Goal: Transaction & Acquisition: Obtain resource

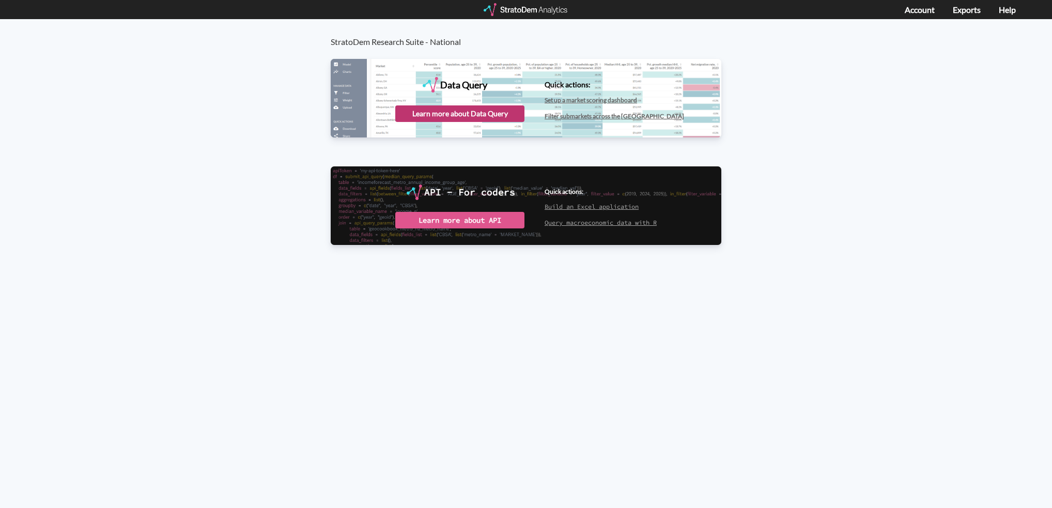
drag, startPoint x: 480, startPoint y: 100, endPoint x: 478, endPoint y: 115, distance: 15.6
click at [481, 100] on div "Data Query" at bounding box center [526, 97] width 391 height 77
click at [478, 117] on div "Learn more about Data Query" at bounding box center [459, 113] width 129 height 17
click at [432, 99] on div "Data Query" at bounding box center [526, 97] width 391 height 77
click at [446, 117] on div "Launch Data Query" at bounding box center [459, 113] width 129 height 17
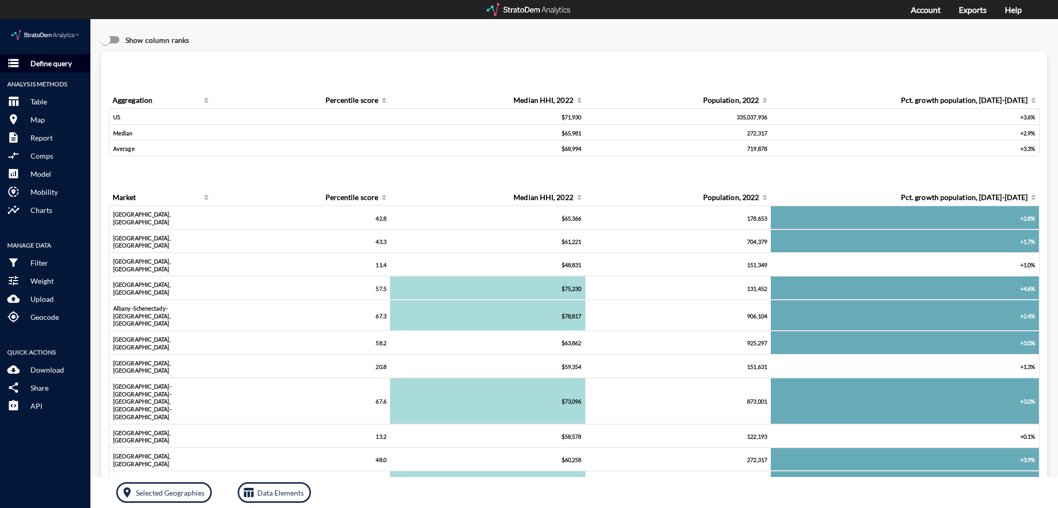
click p "Define query"
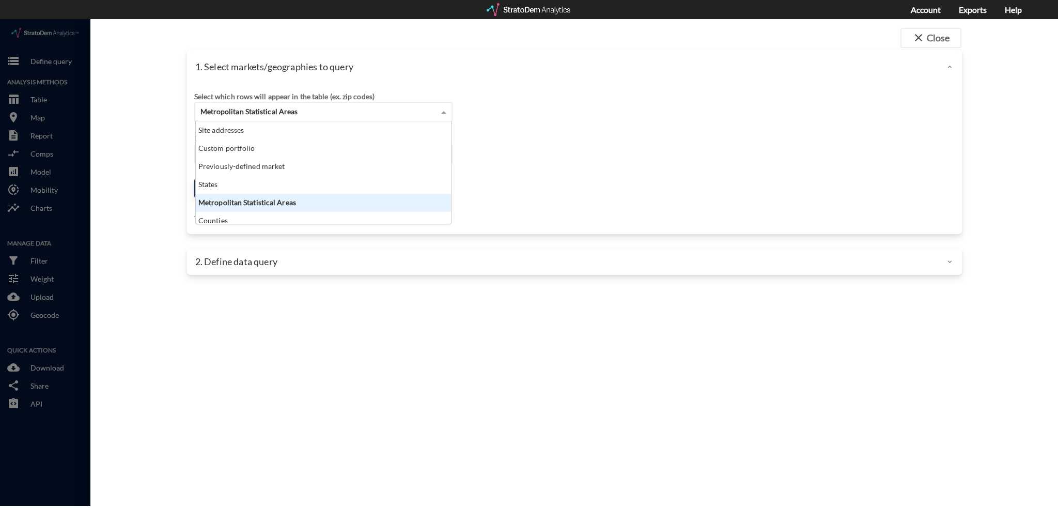
click span "Metropolitan Statistical Areas"
click div "Select which rows will appear in the table (ex. zip codes) Metropolitan Statist…"
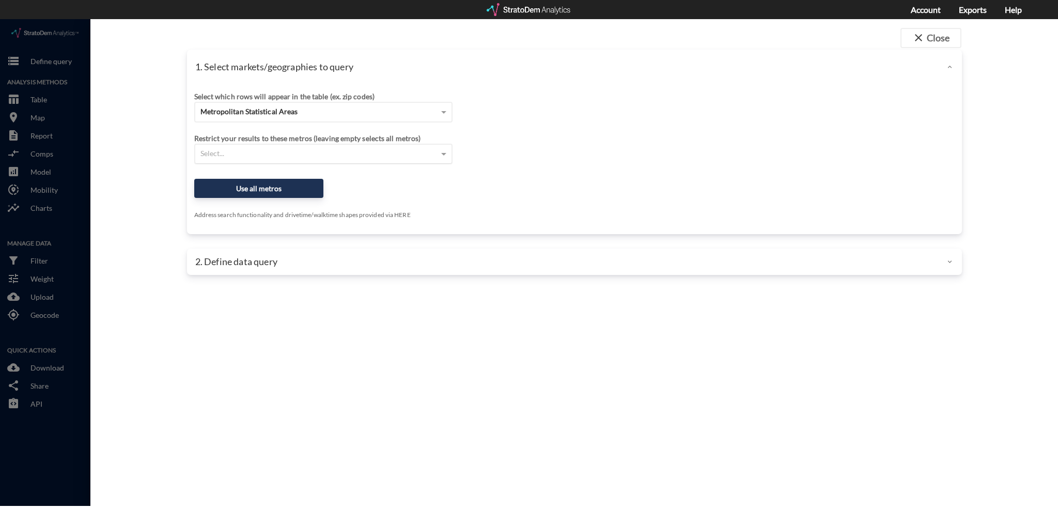
click div "Select..."
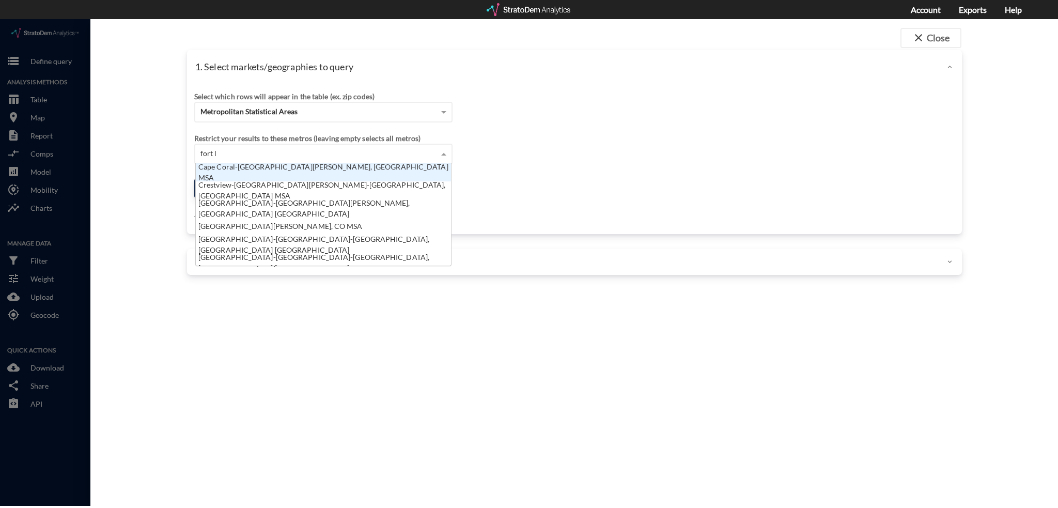
type input "fort la"
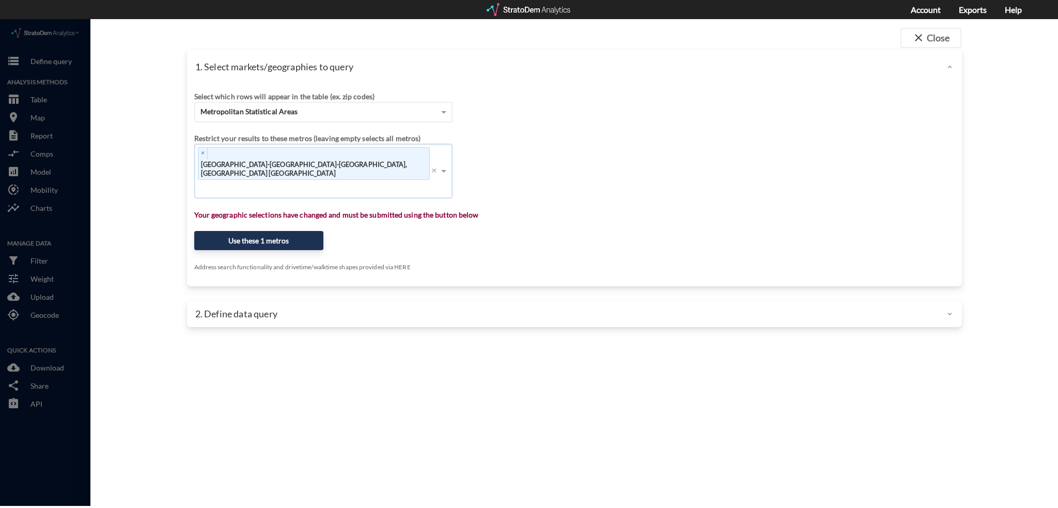
click div "Select which rows will appear in the table (ex. zip codes) Metropolitan Statist…"
click button "Use these 1 metros"
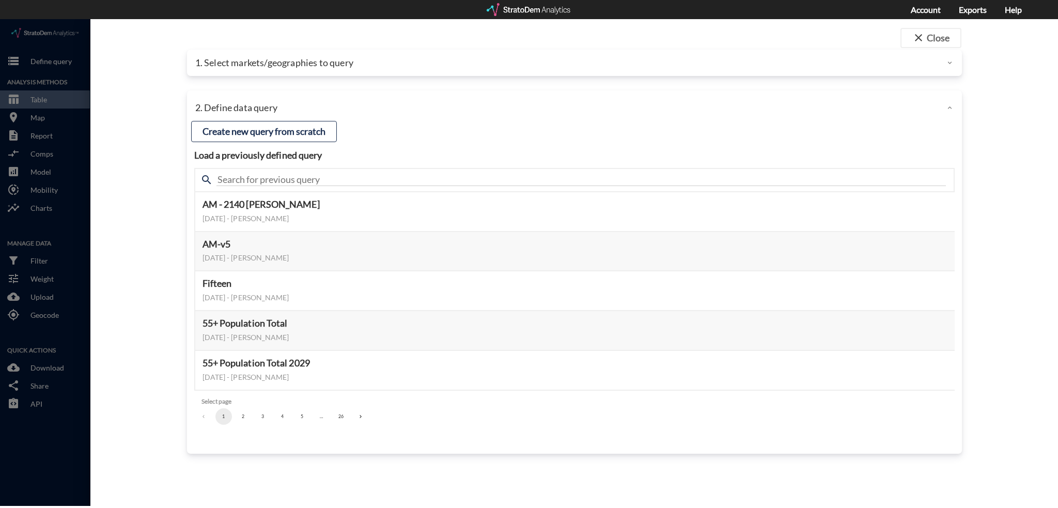
click button "5"
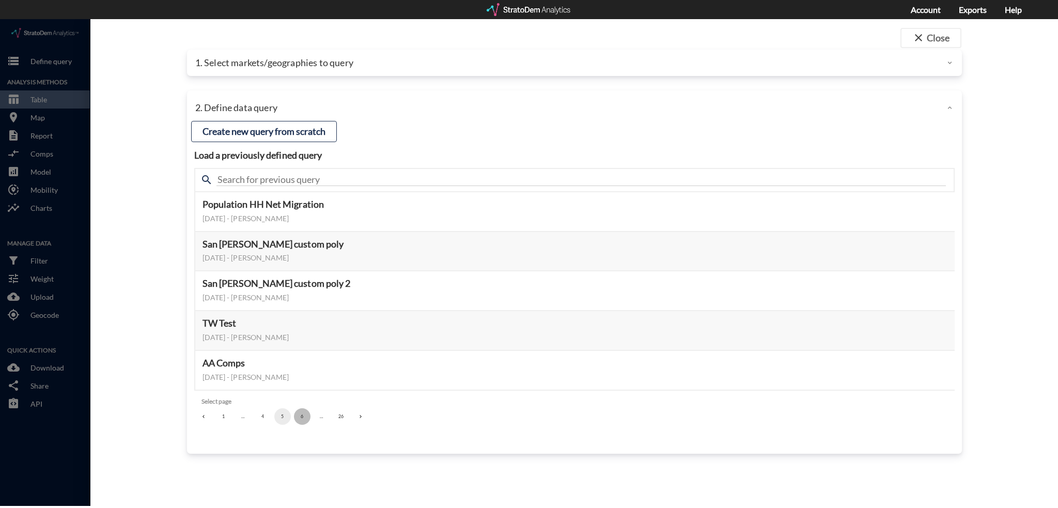
click button "6"
click button "7"
click button "8"
click button "9"
click button "10"
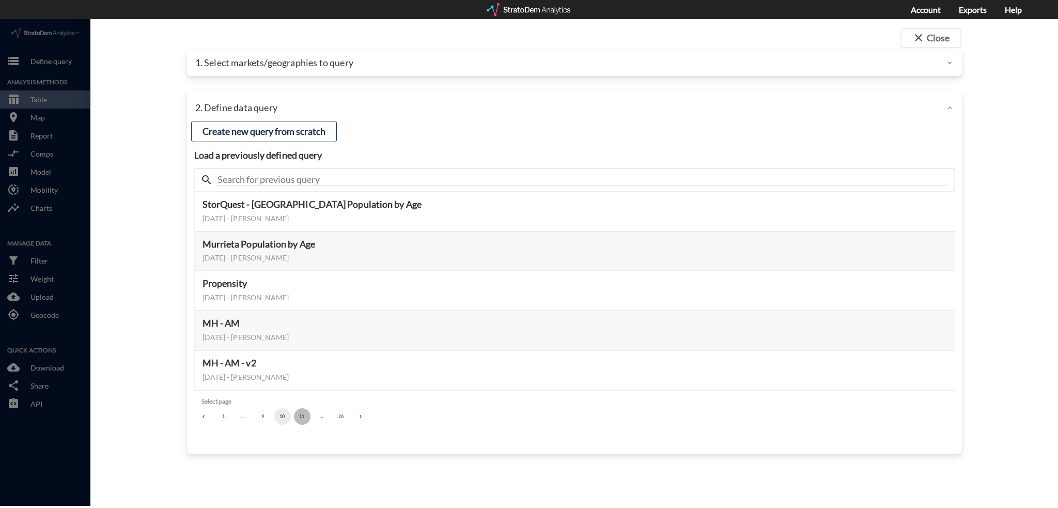
click button "11"
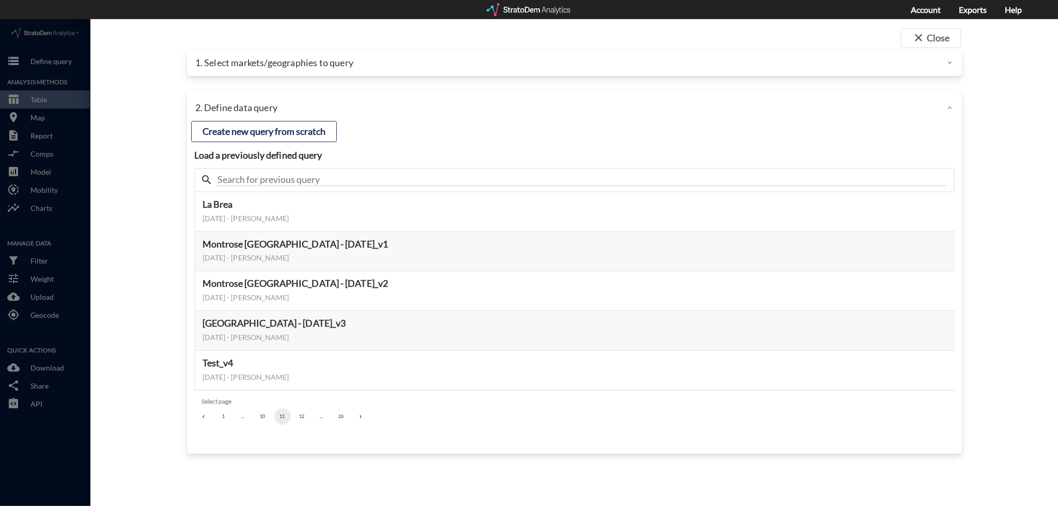
click button "12"
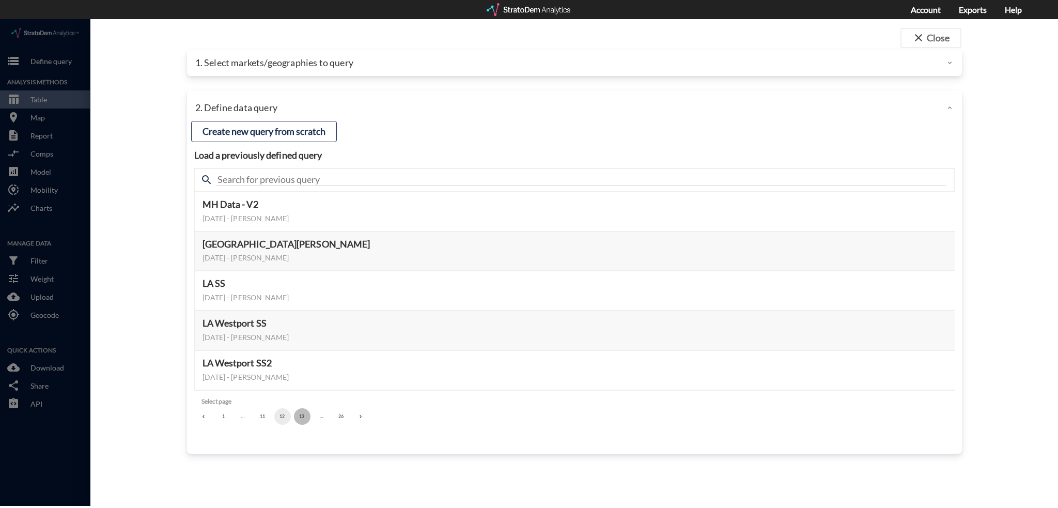
click button "13"
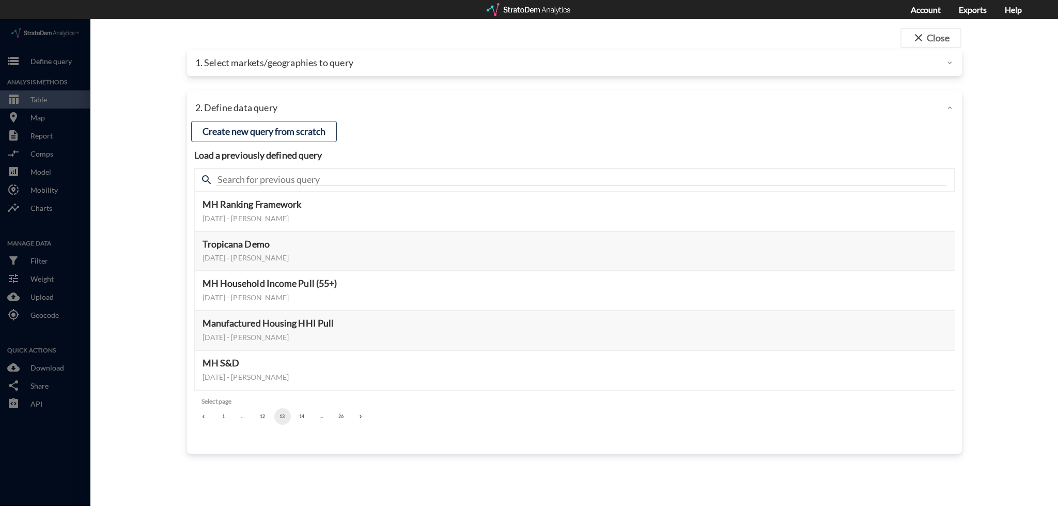
click button "14"
click button "15"
click button "Select this query"
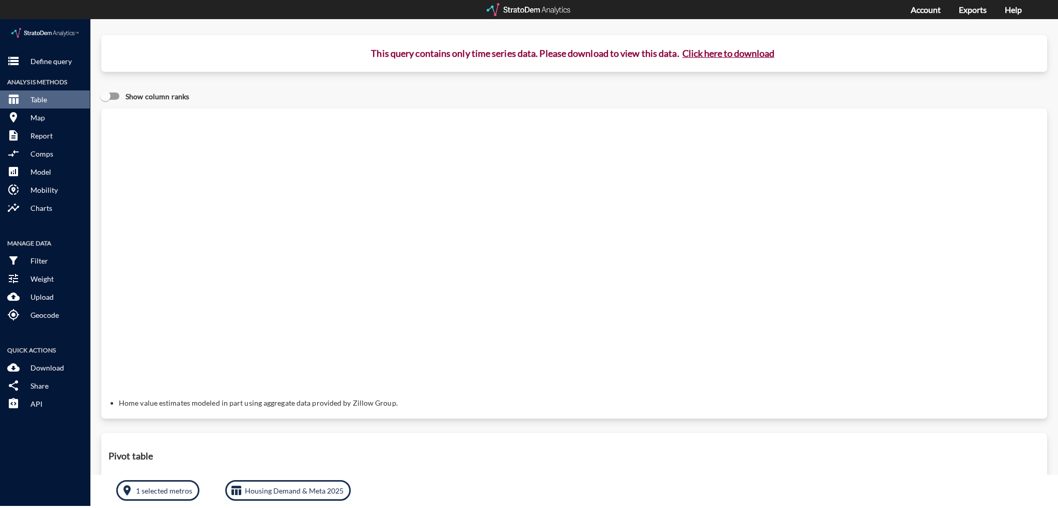
click button "Click here to download"
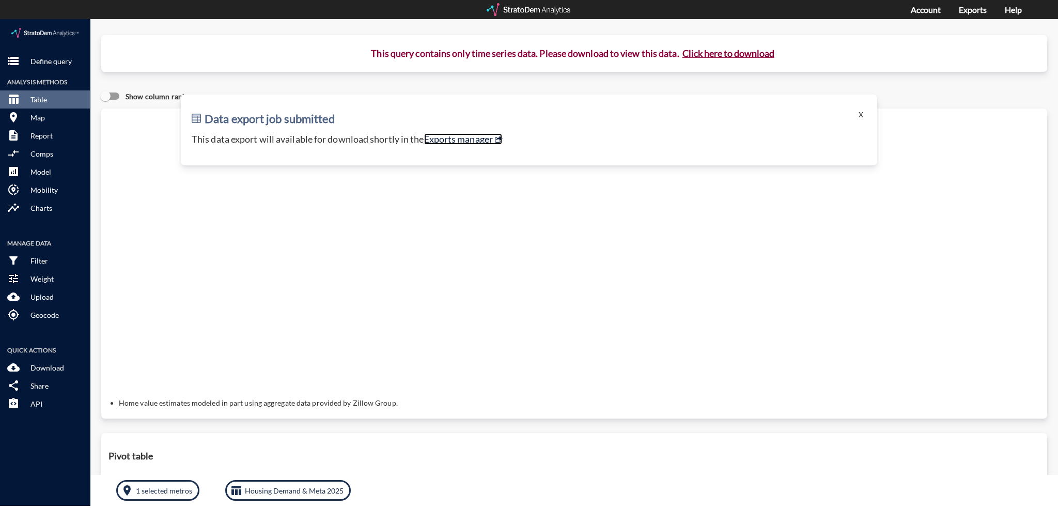
click link "Exports manager"
click p "Define query"
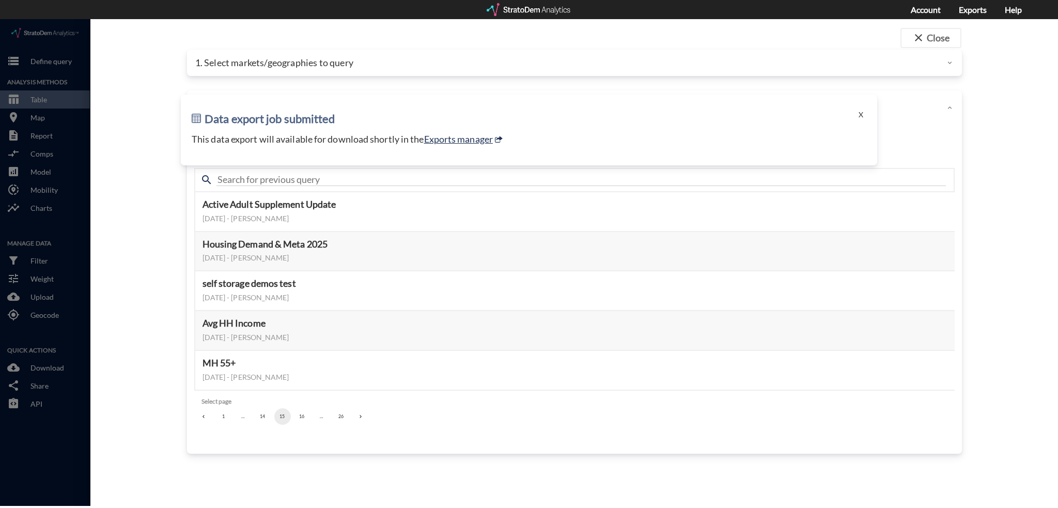
click div "1. Select markets/geographies to query"
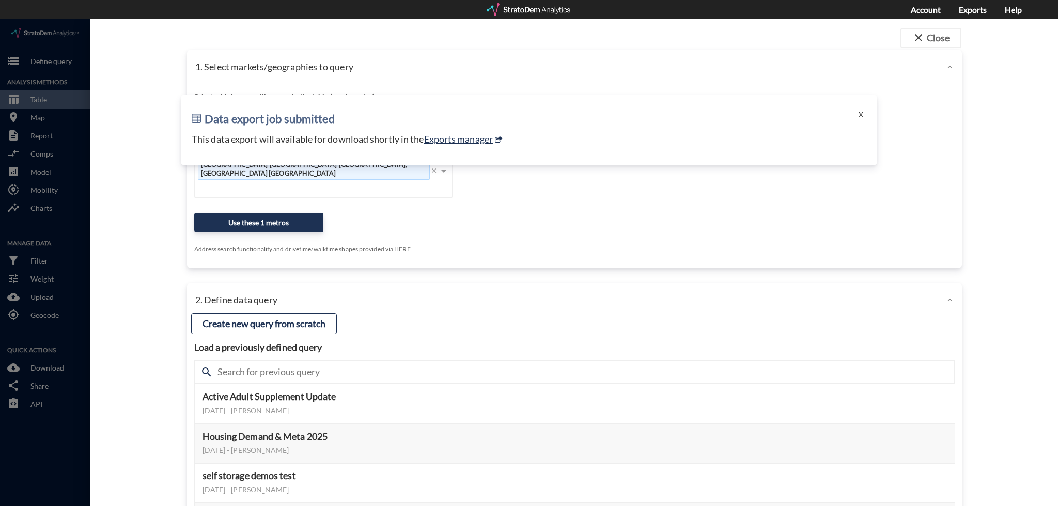
click h2 "Data export job submitted"
click button "X"
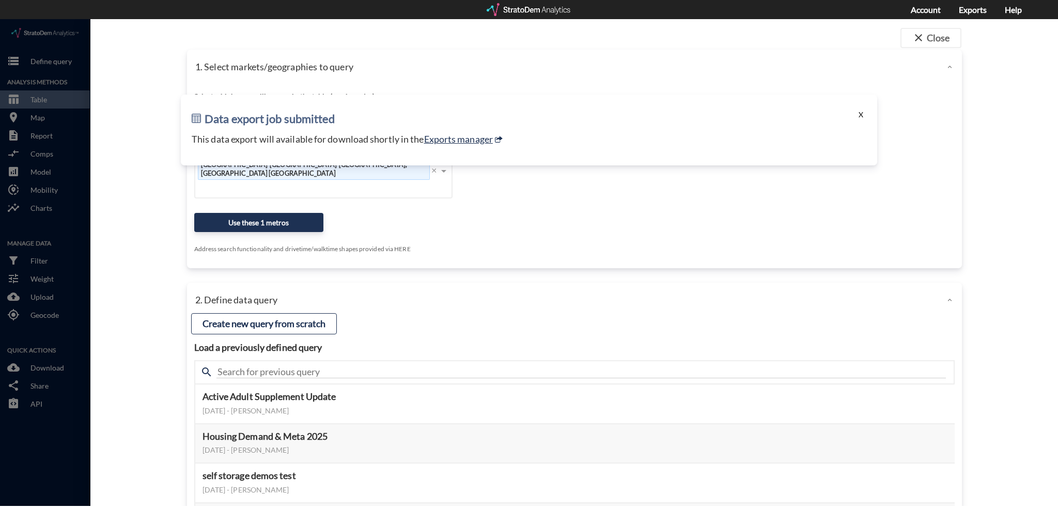
click button "X"
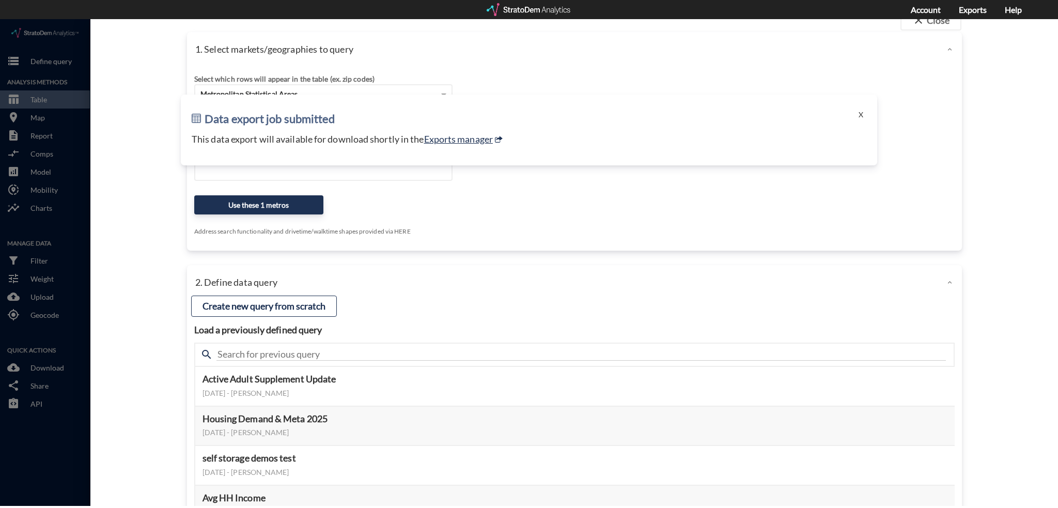
scroll to position [0, 0]
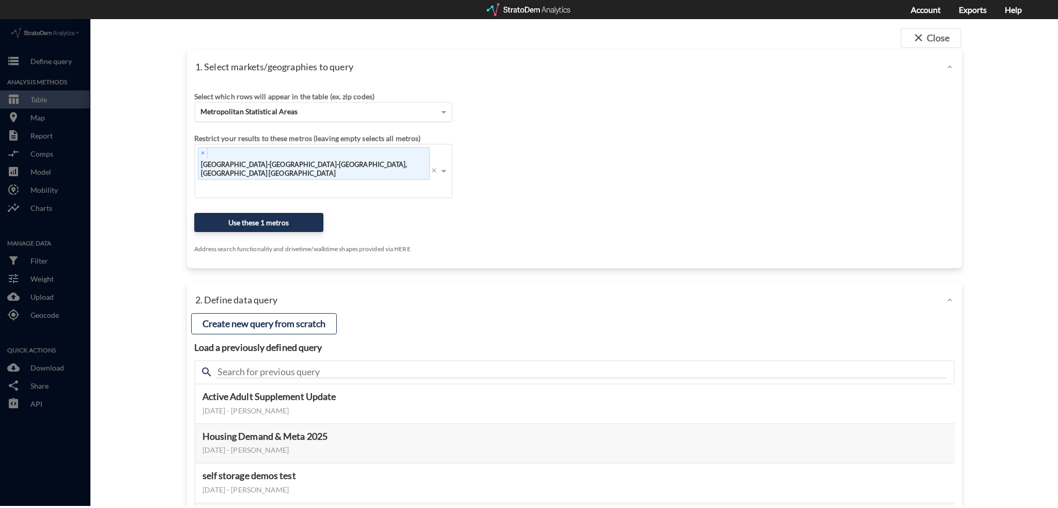
click div "Metropolitan Statistical Areas"
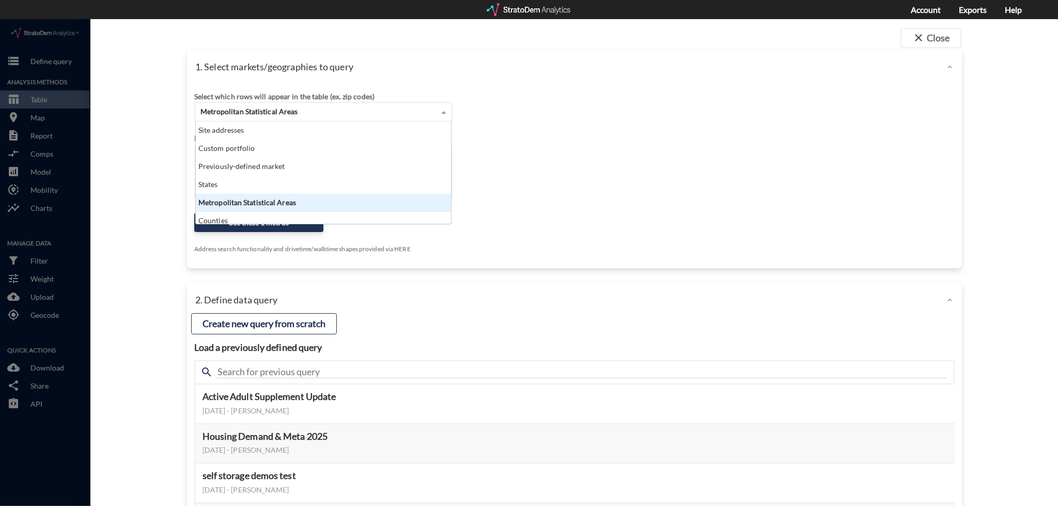
scroll to position [94, 249]
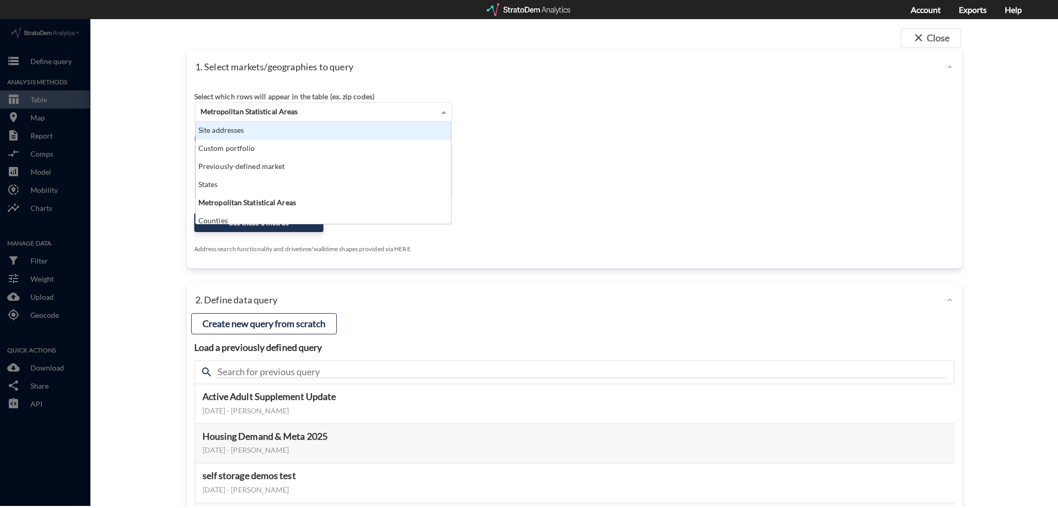
click div "Site addresses"
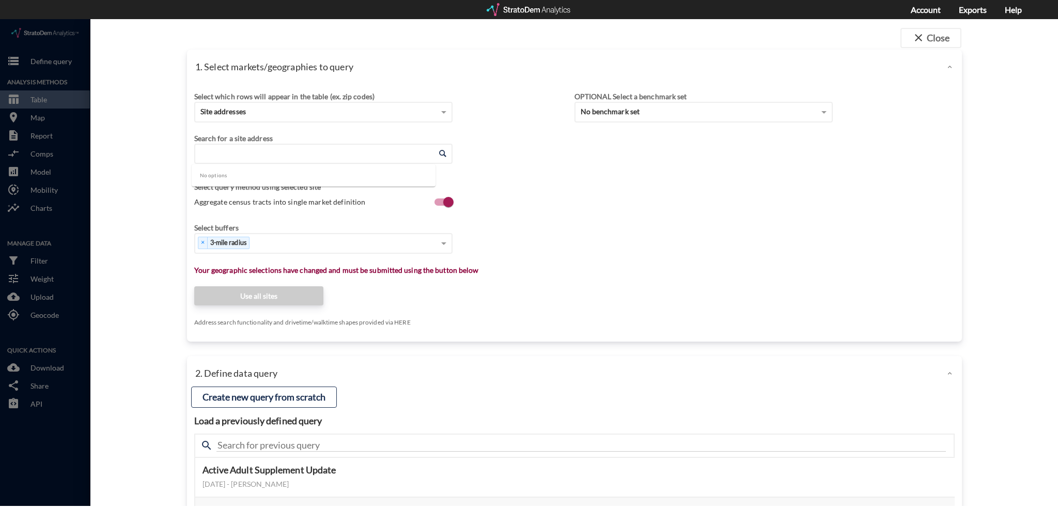
click input "Enter an address"
paste input "12850 W State Rd 84, Davie, FL 33325"
click li "12850 W State Road 84, Davie, Florida"
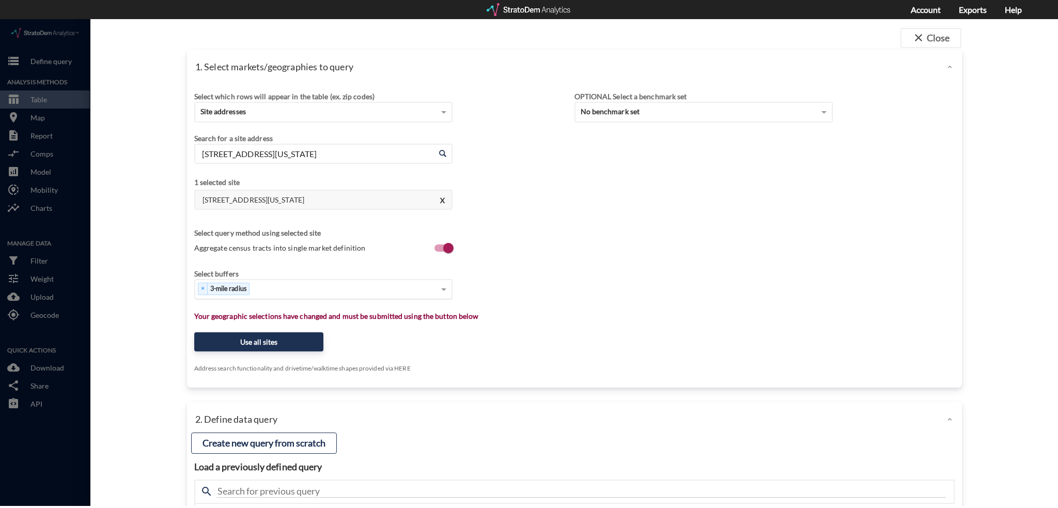
type input "12850 W State Road 84, Davie, Florida"
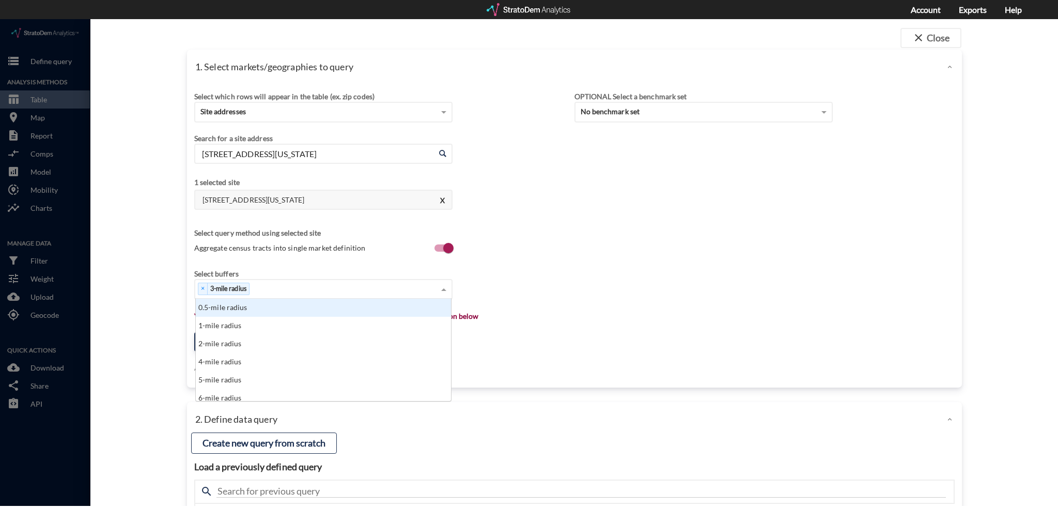
click div "× 3-mile radius"
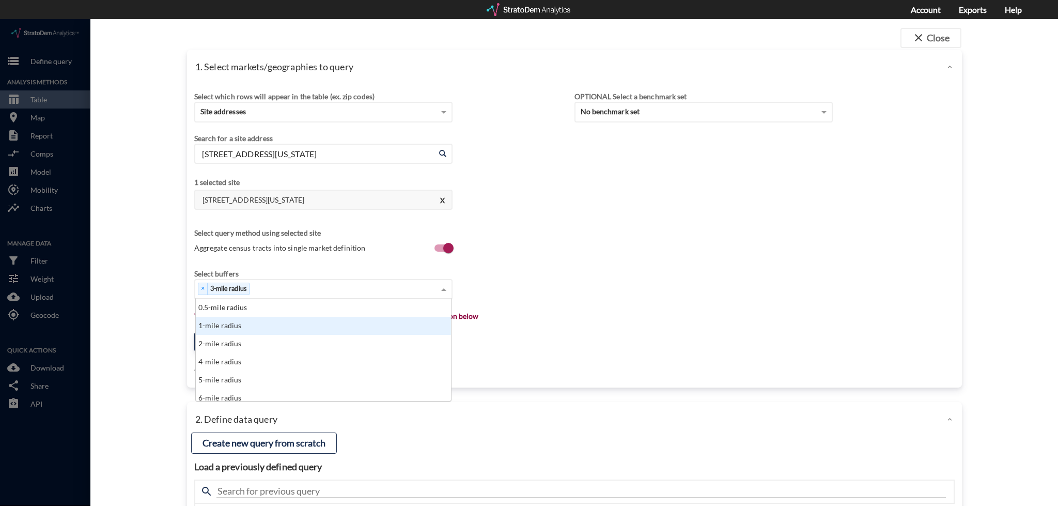
drag, startPoint x: 251, startPoint y: 332, endPoint x: 259, endPoint y: 307, distance: 26.0
click div "0.5-mile radius 1-mile radius 2-mile radius 4-mile radius 5-mile radius 6-mile …"
click div "1-mile radius"
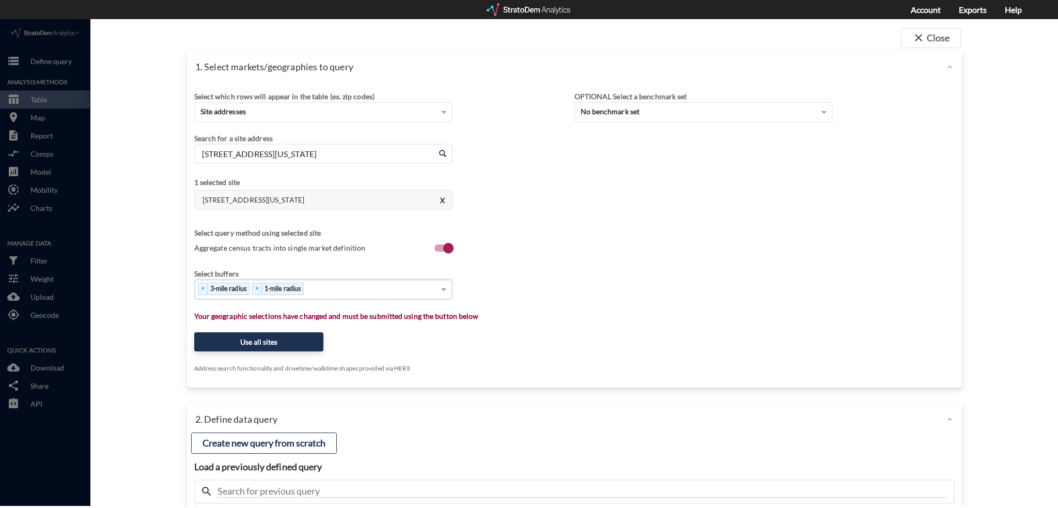
click div "× 3-mile radius × 1-mile radius"
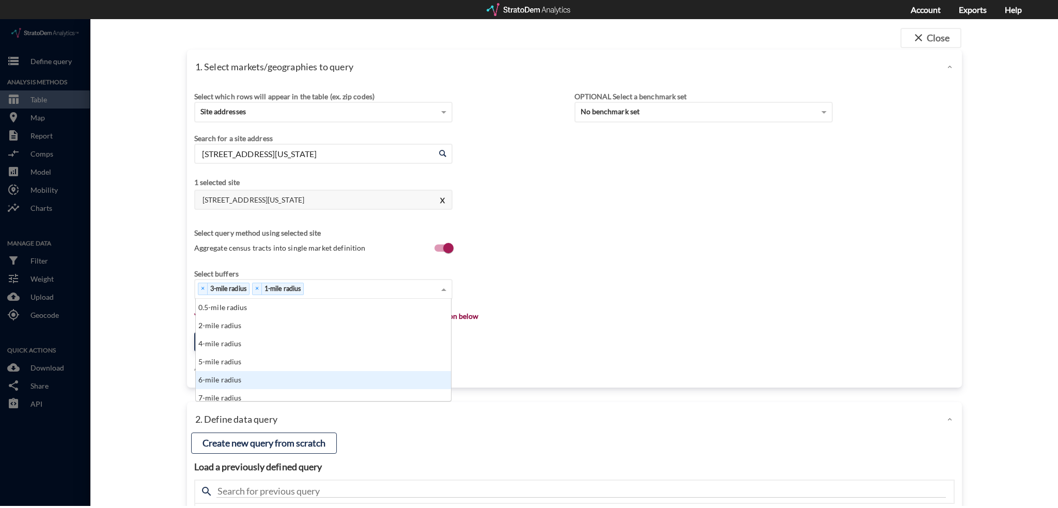
click div "5-mile radius"
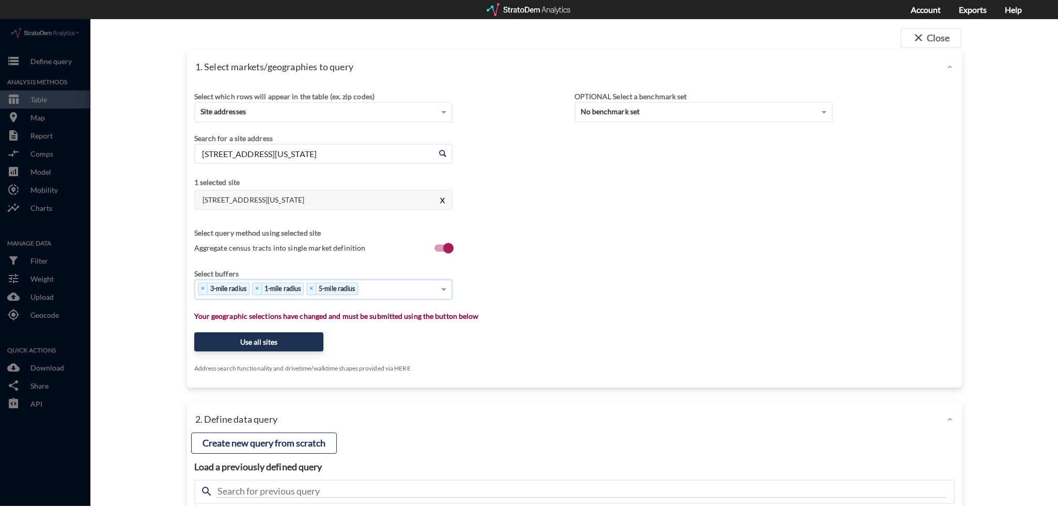
click div "× 3-mile radius × 1-mile radius × 5-mile radius"
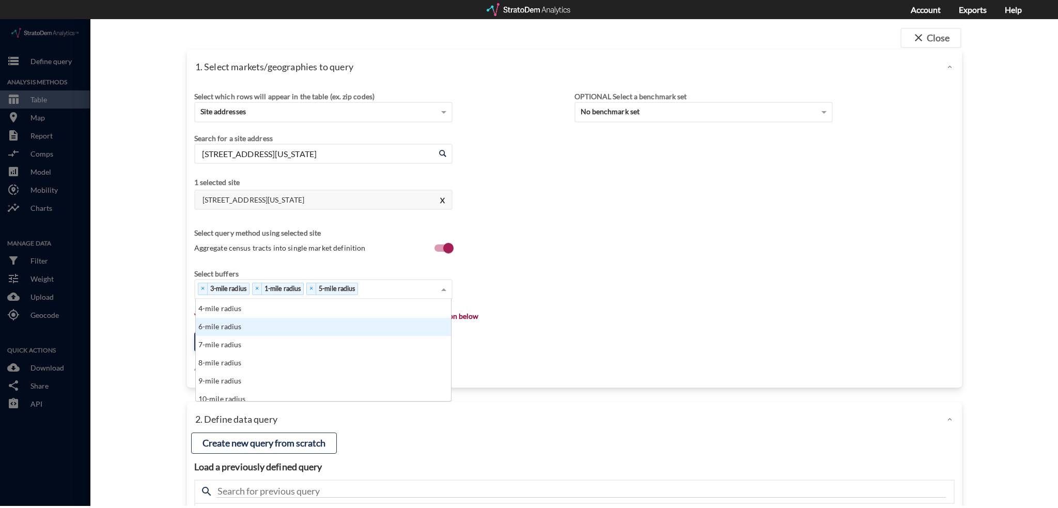
scroll to position [52, 0]
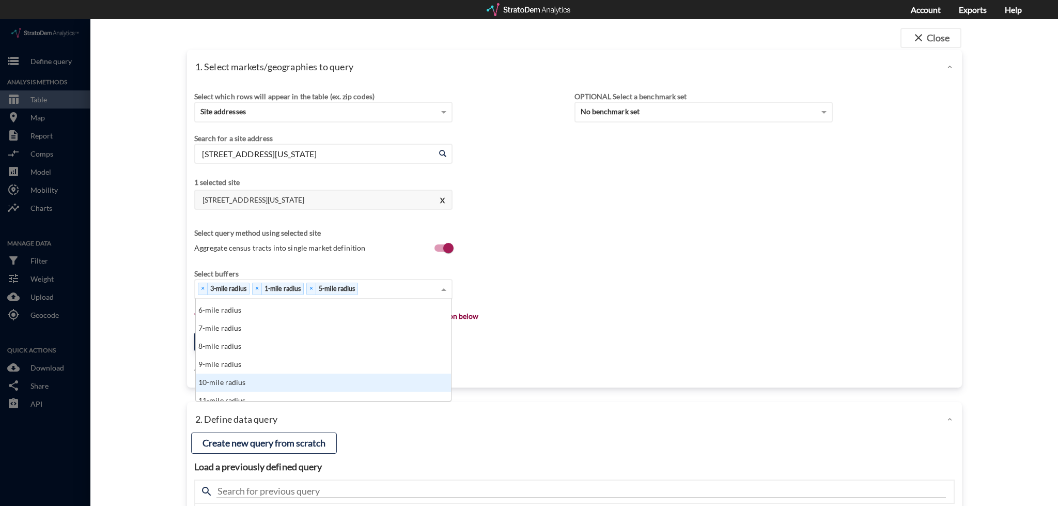
click div "10-mile radius"
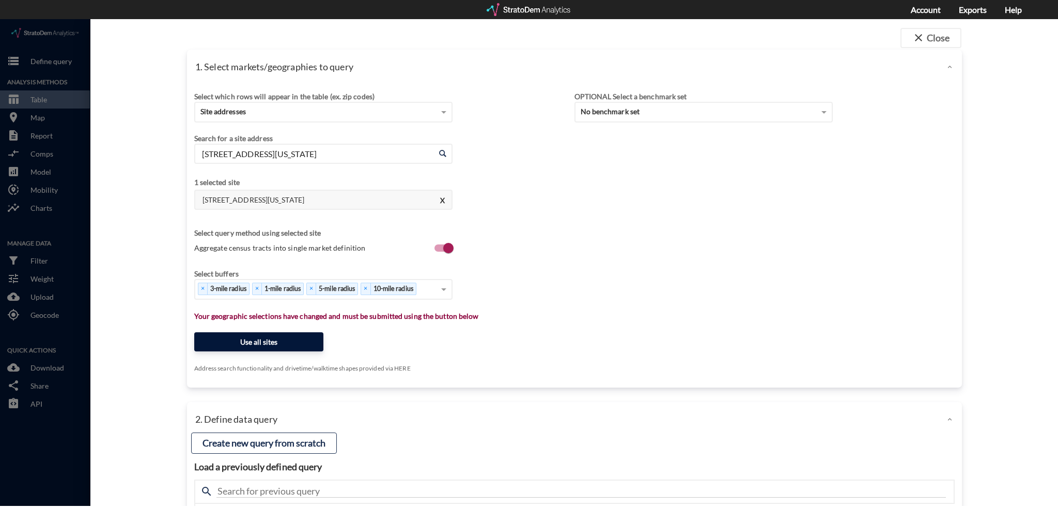
click button "Use all sites"
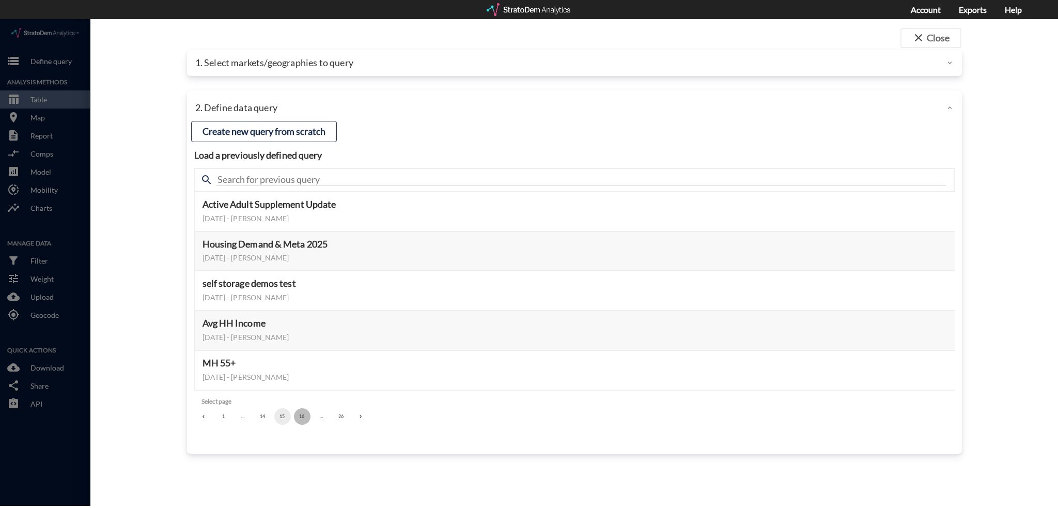
click button "16"
click button "17"
click button "16"
click ul "1 … 15 16 17 … 26"
click li "15"
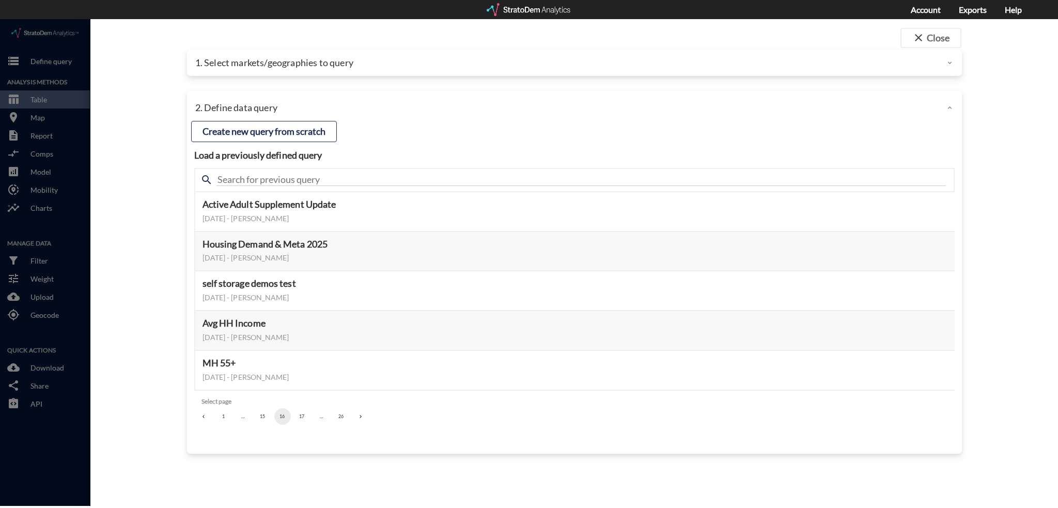
click button "15"
click button "16"
click button "17"
click button "1"
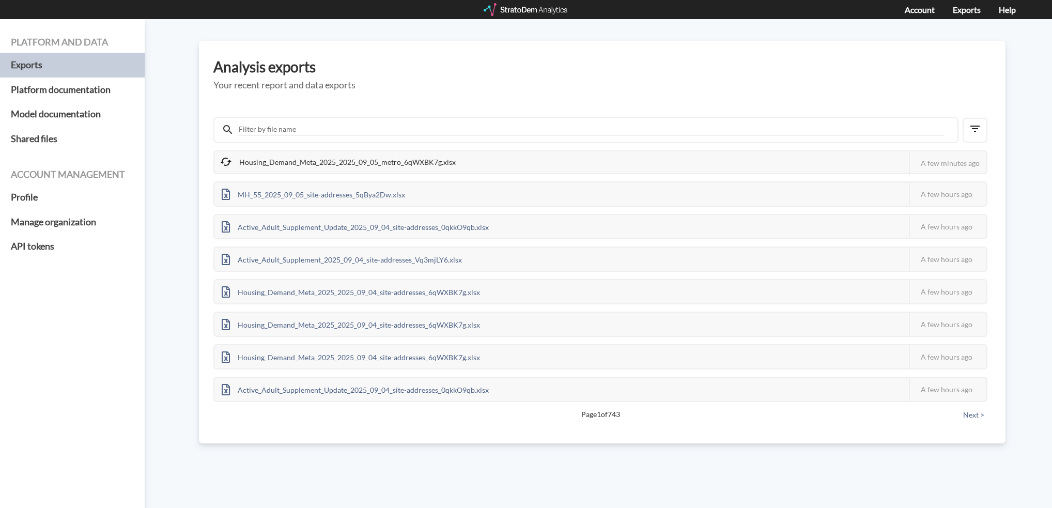
click at [500, 96] on div "Housing_Demand_Meta_2025_2025_09_05_metro_6qWXBK7g.xlsx This job failed The Str…" at bounding box center [601, 261] width 777 height 330
click at [450, 506] on div "Platform and data Exports Platform documentation Model documentation Shared fil…" at bounding box center [526, 263] width 1052 height 489
click at [34, 65] on h5 "Exports" at bounding box center [72, 65] width 145 height 25
click at [413, 98] on div "Housing_Demand_Meta_2025_2025_09_05_metro_6qWXBK7g.xlsx This job failed The Str…" at bounding box center [601, 261] width 777 height 330
click at [470, 88] on h5 "Your recent report and data exports" at bounding box center [601, 85] width 777 height 10
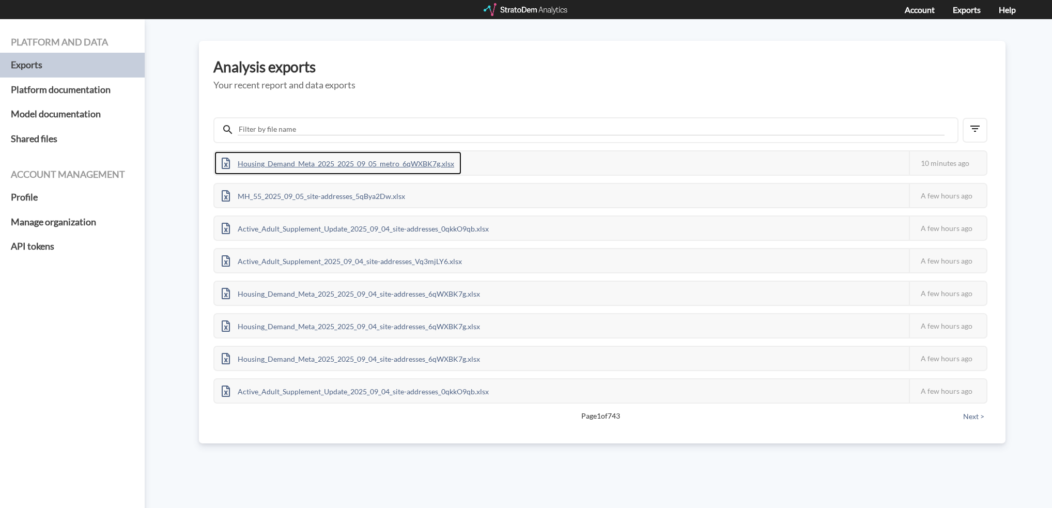
click at [337, 157] on div "Housing_Demand_Meta_2025_2025_09_05_metro_6qWXBK7g.xlsx" at bounding box center [337, 162] width 247 height 23
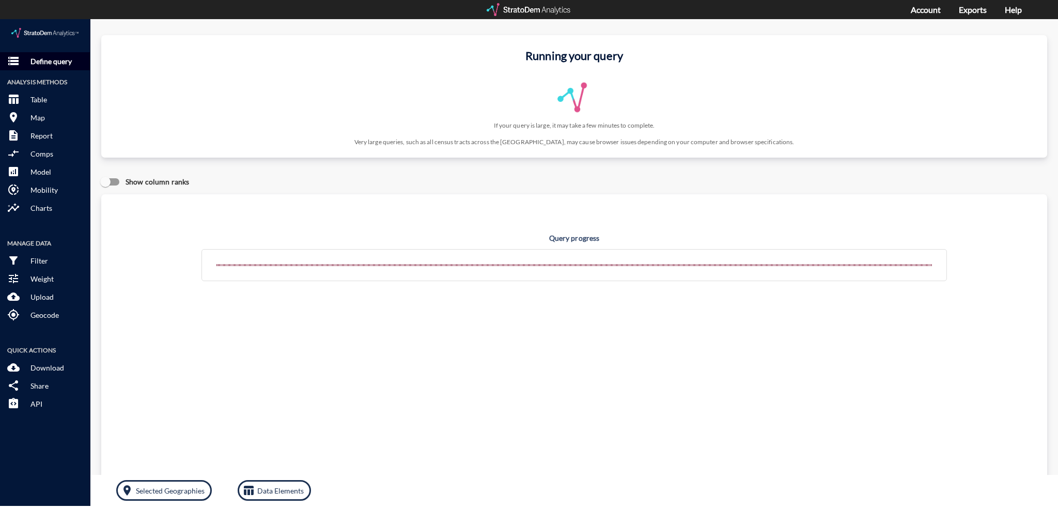
click p "Define query"
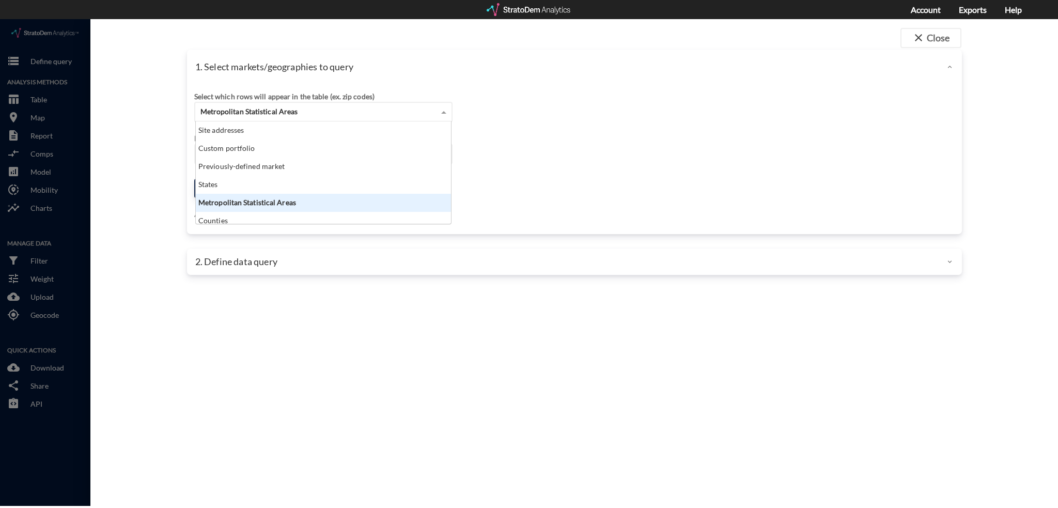
click span "Metropolitan Statistical Areas"
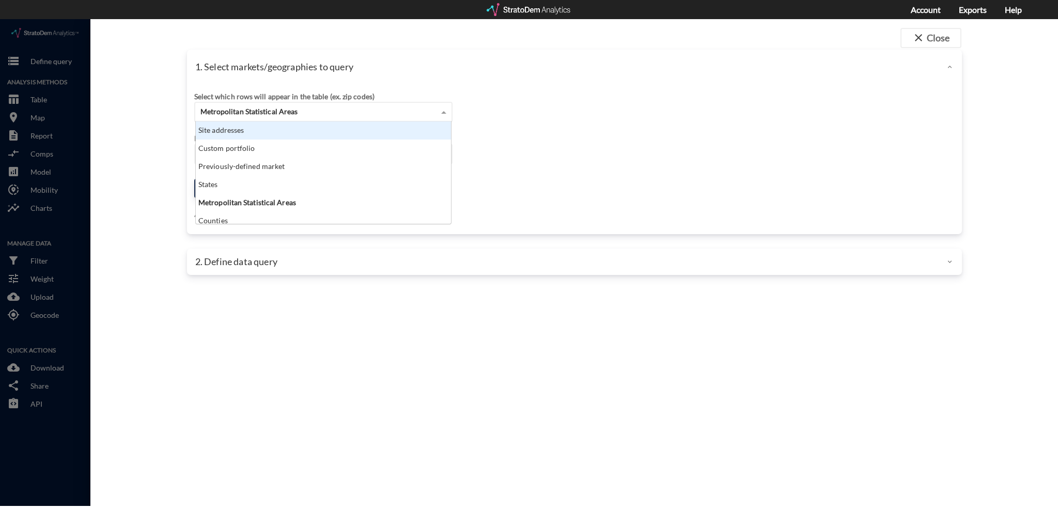
click div "Site addresses"
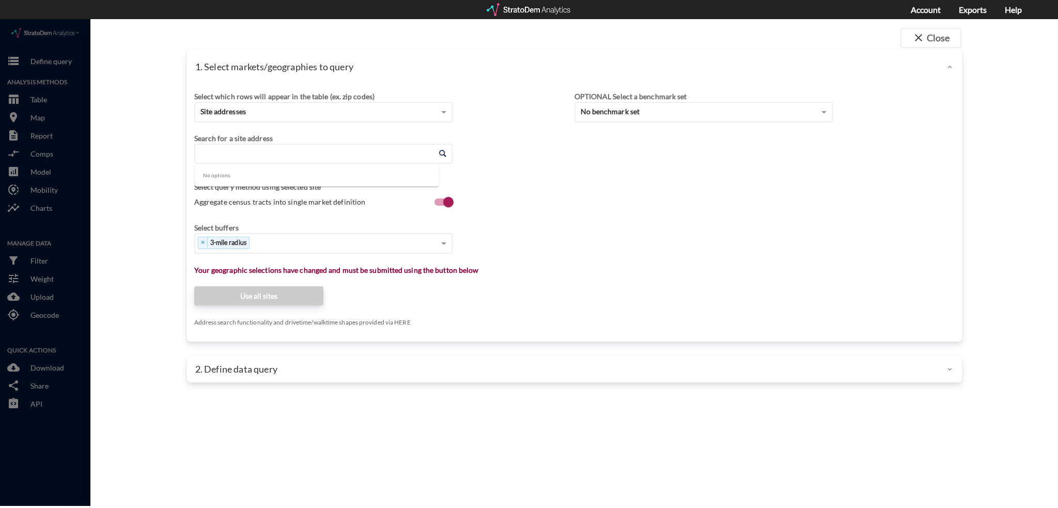
click input "Enter an address"
paste input "[STREET_ADDRESS]"
click li "[STREET_ADDRESS][US_STATE]"
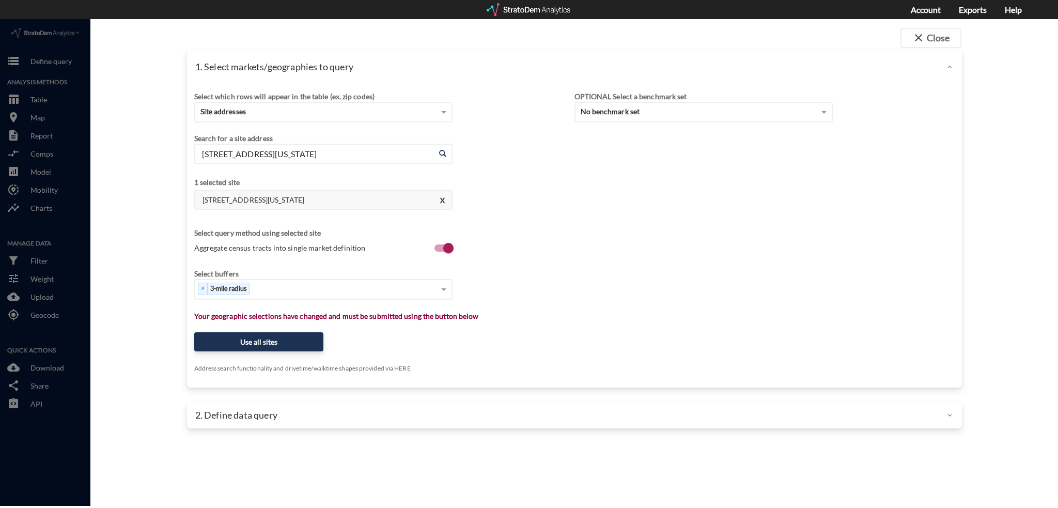
type input "[STREET_ADDRESS][US_STATE]"
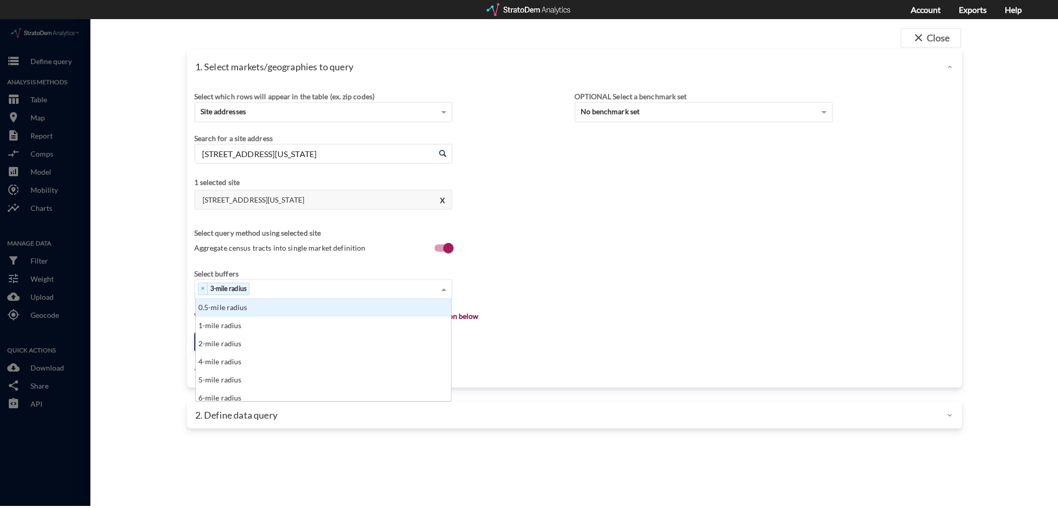
click div "× 3-mile radius"
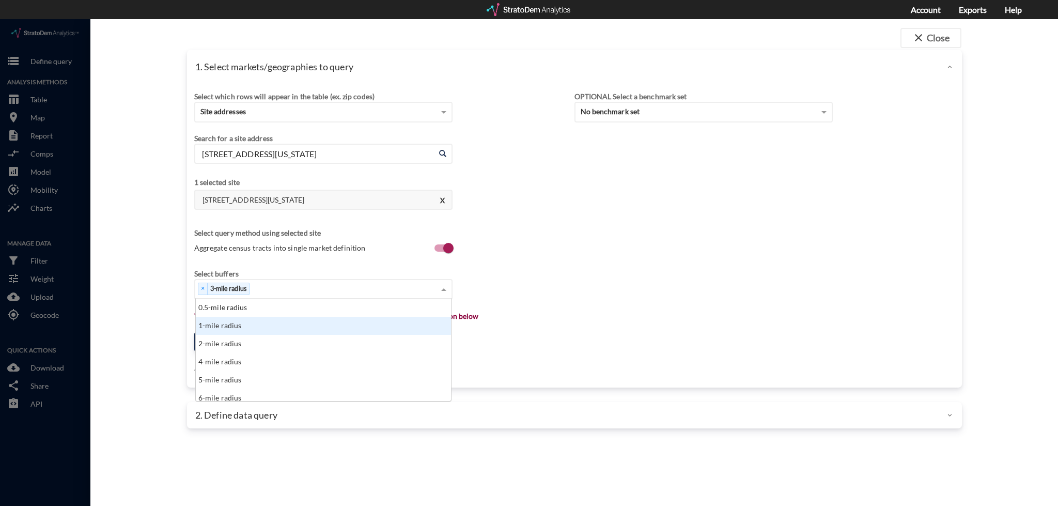
click div "1-mile radius"
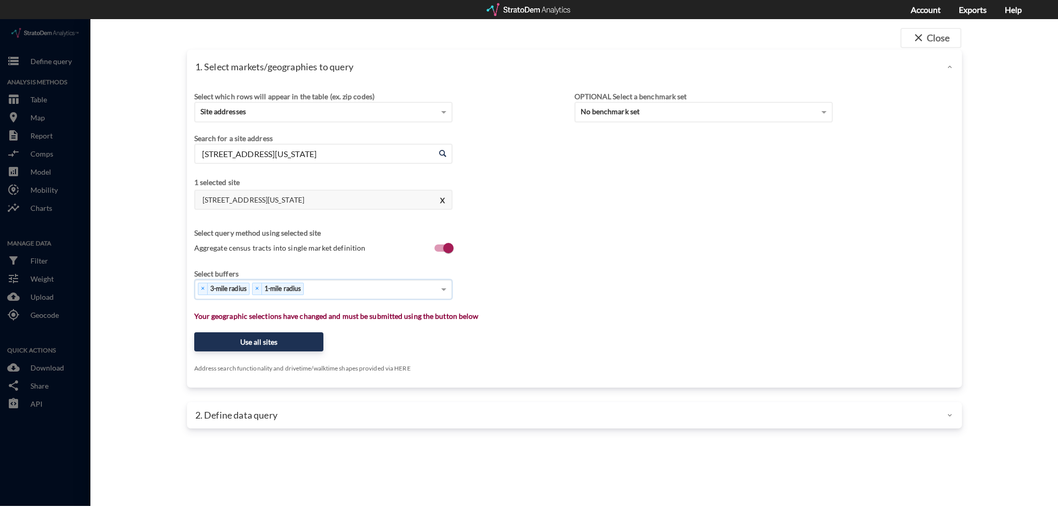
click div "× 3-mile radius × 1-mile radius"
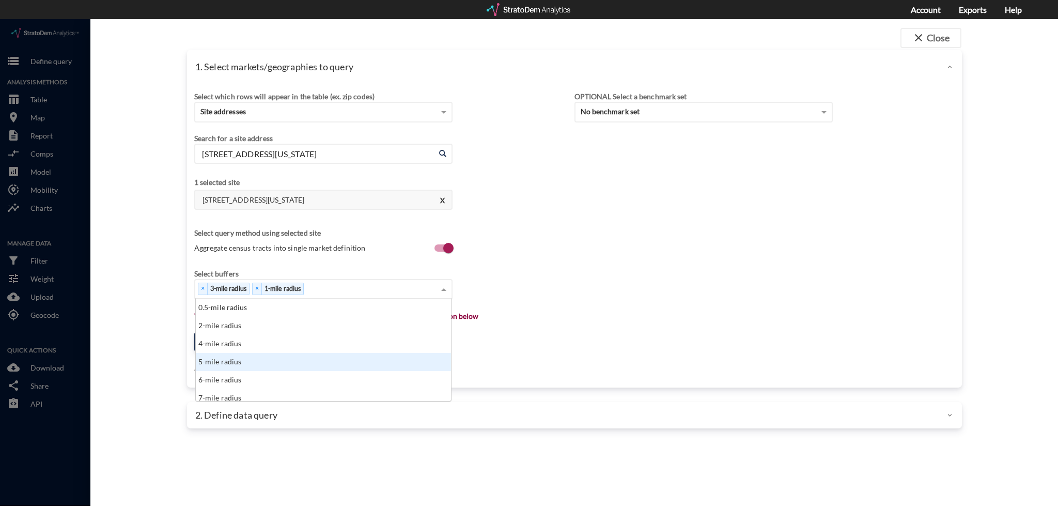
click div "5-mile radius"
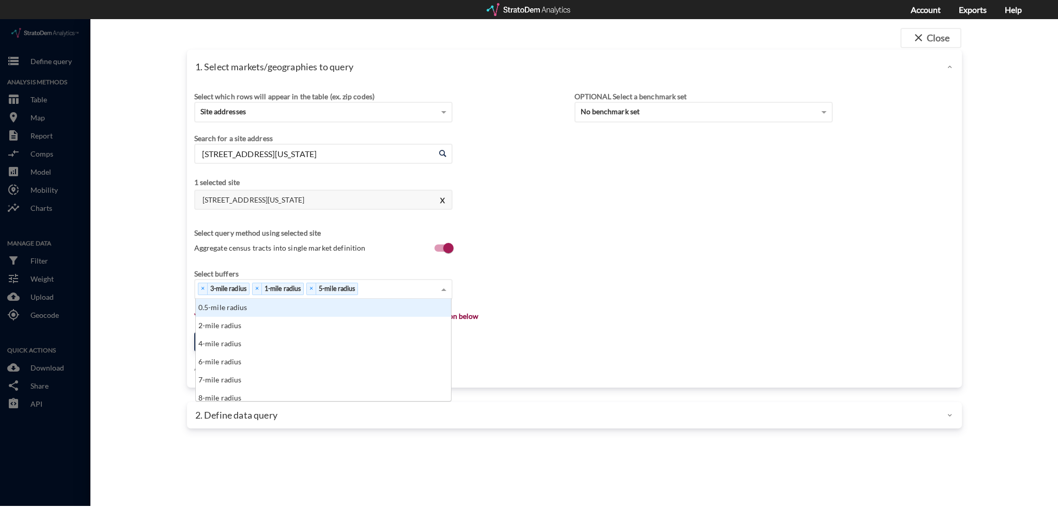
click div "× 3-mile radius × 1-mile radius × 5-mile radius"
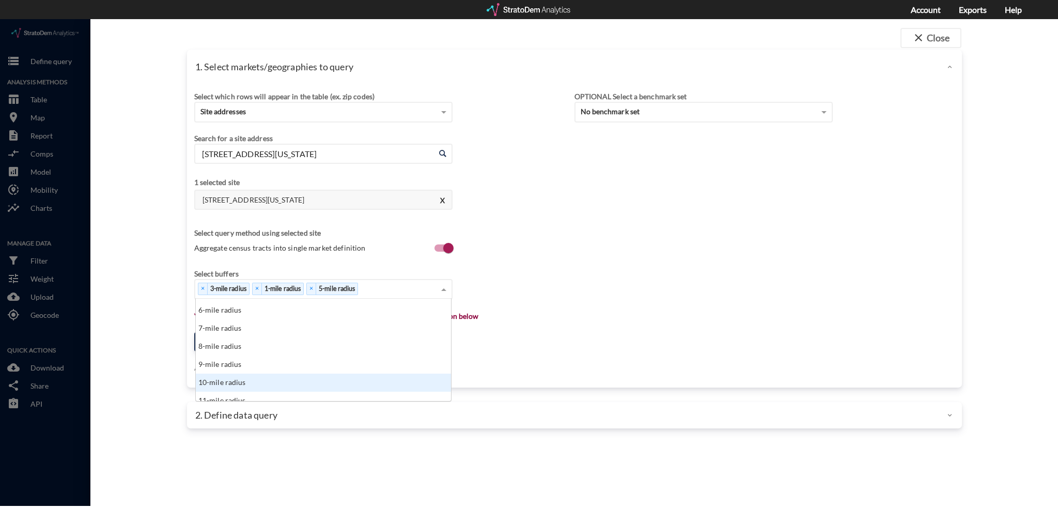
click div "10-mile radius"
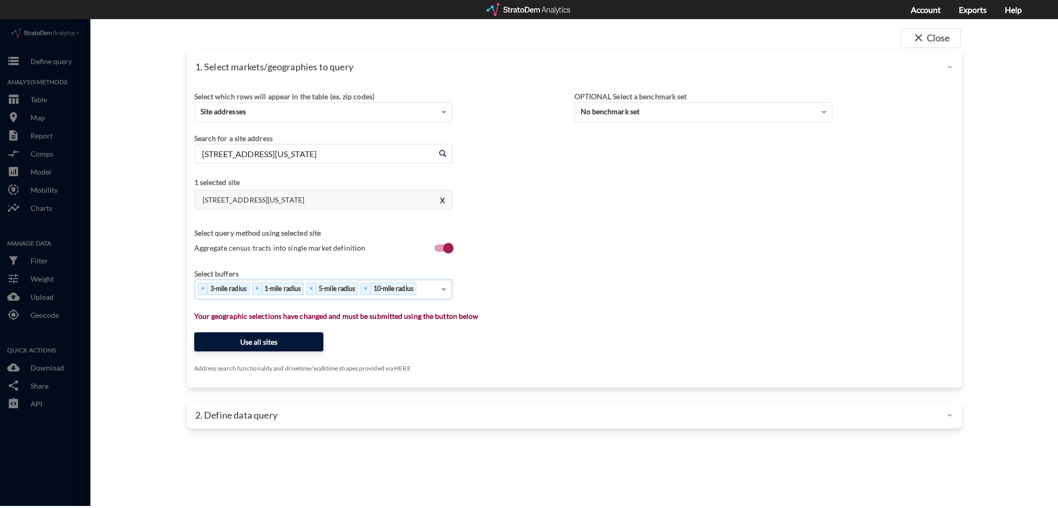
click button "Use all sites"
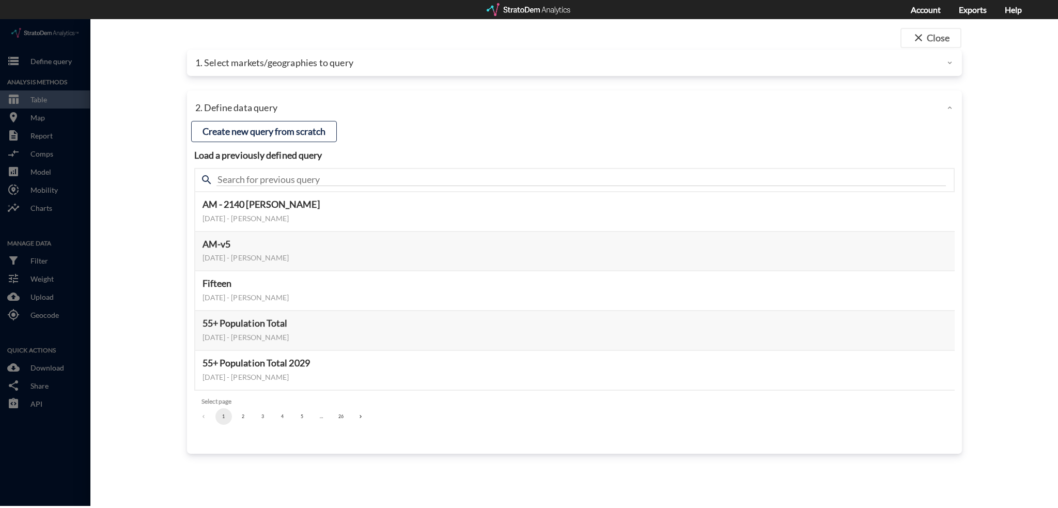
click li "5"
click button "5"
click button "6"
click button "8"
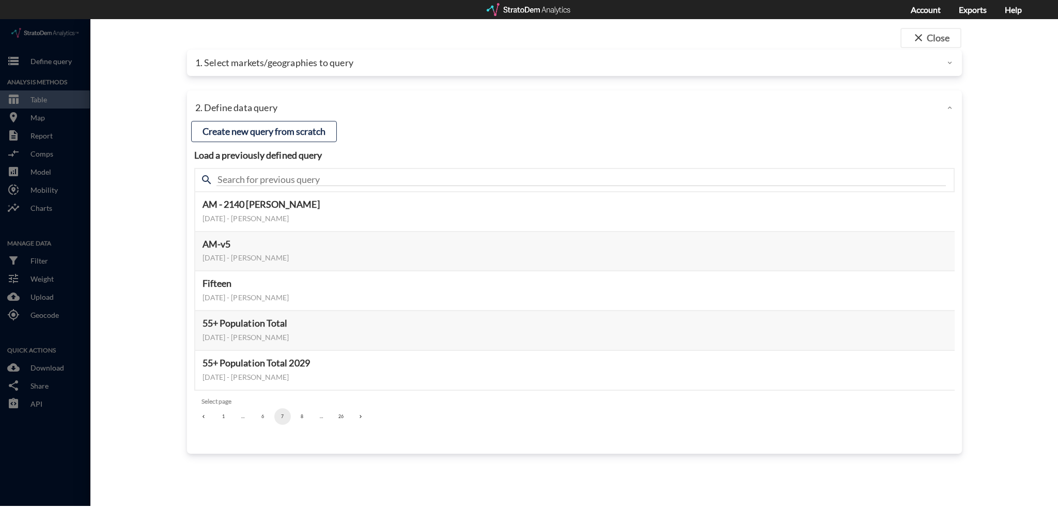
click button "8"
click button "10"
click button "11"
click button "13"
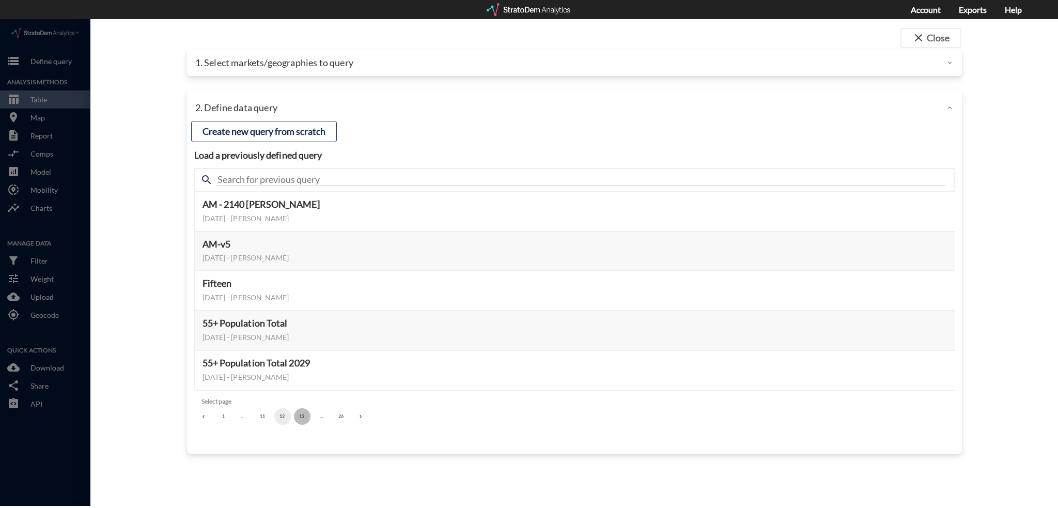
click button "13"
click button "15"
click button "16"
click button "17"
click button "18"
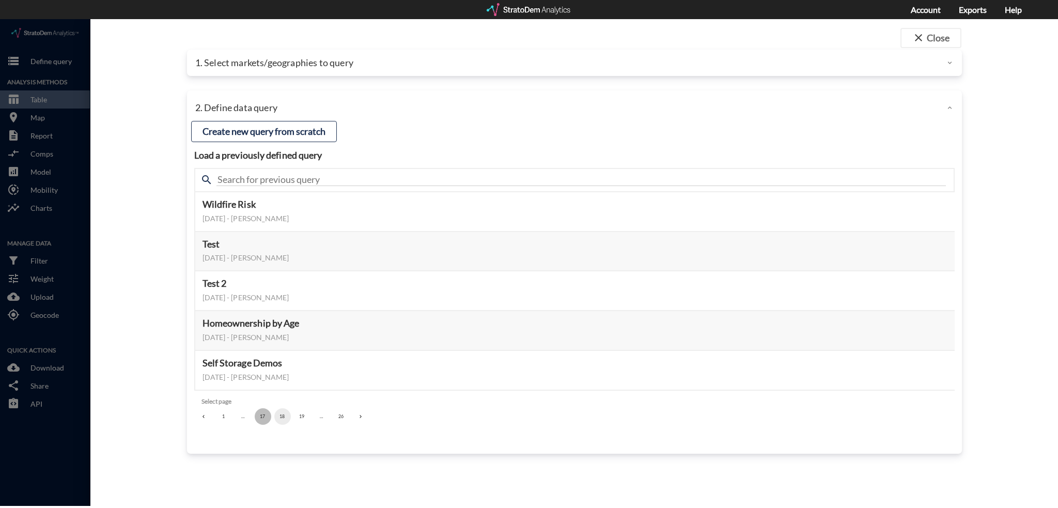
click button "17"
click button "16"
click button "15"
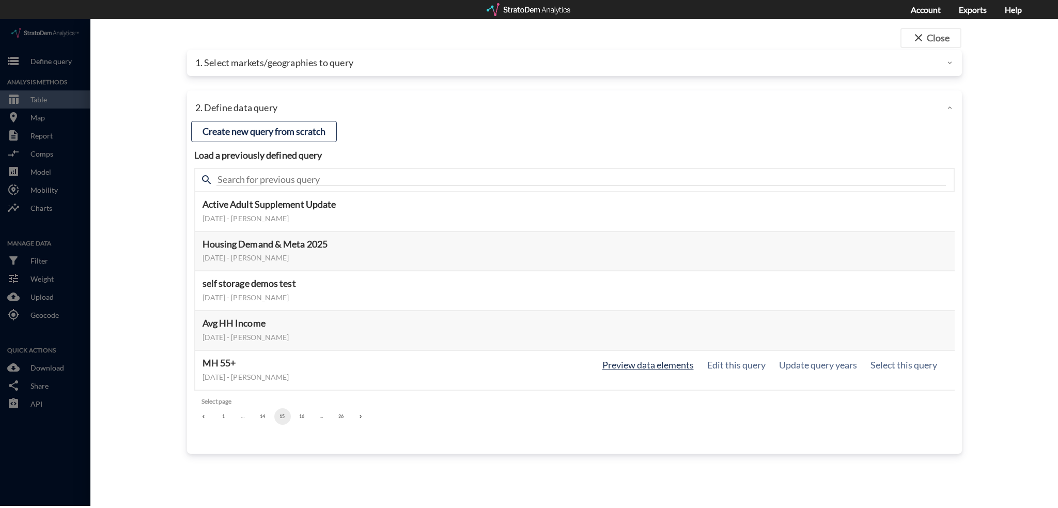
click button "Preview data elements"
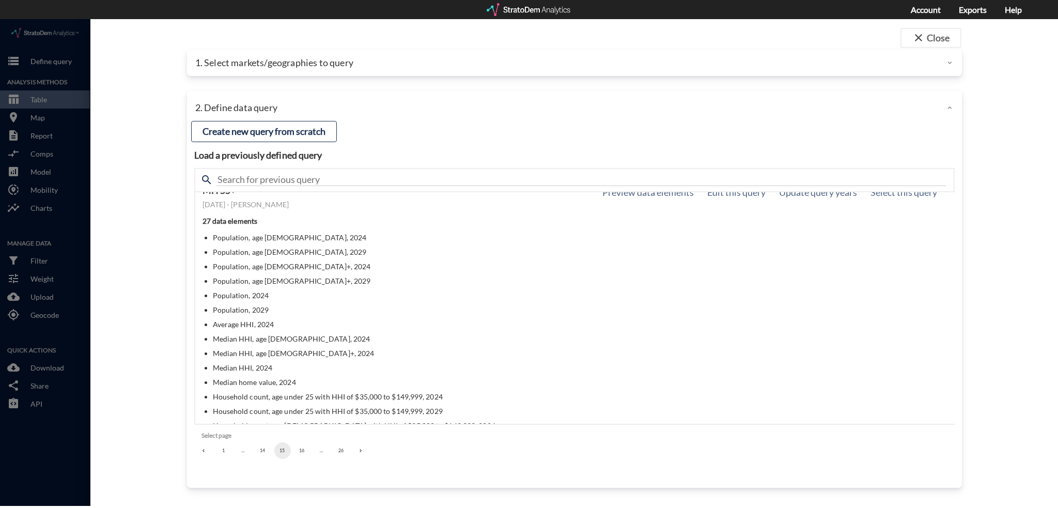
scroll to position [155, 0]
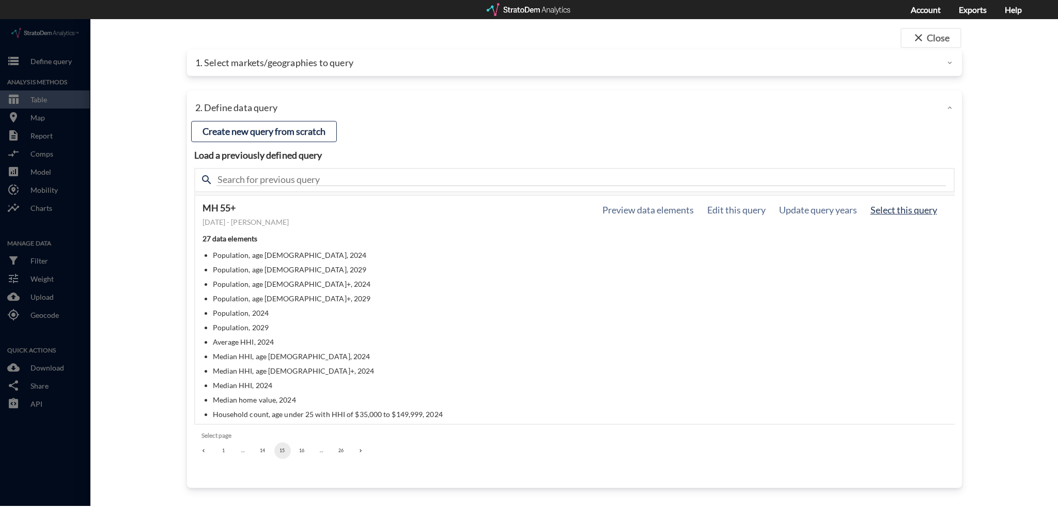
click button "Select this query"
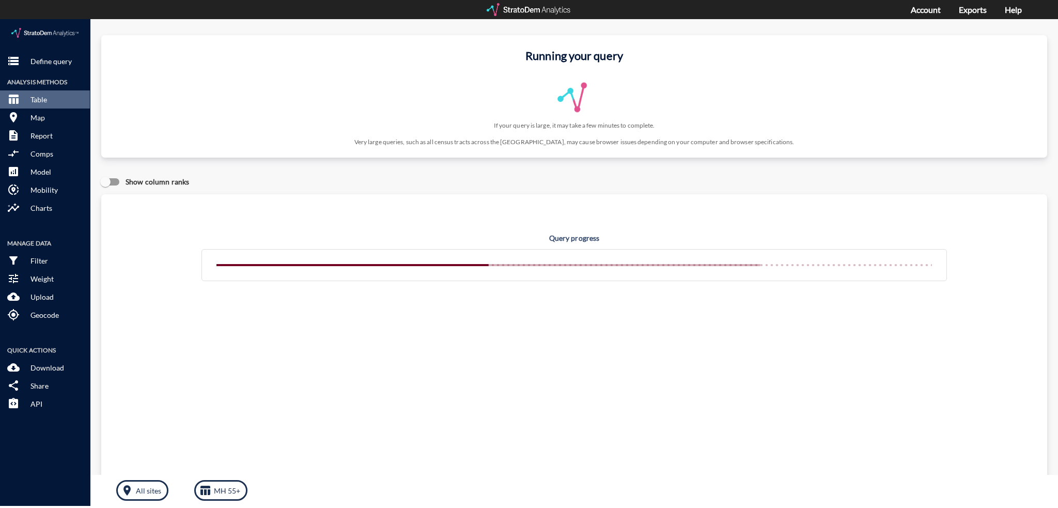
click h3 "Running your query"
click div "Running your query If your query is large, it may take a few minutes to complet…"
click div "storage Define query Analysis Methods table_chart Table room Map description Re…"
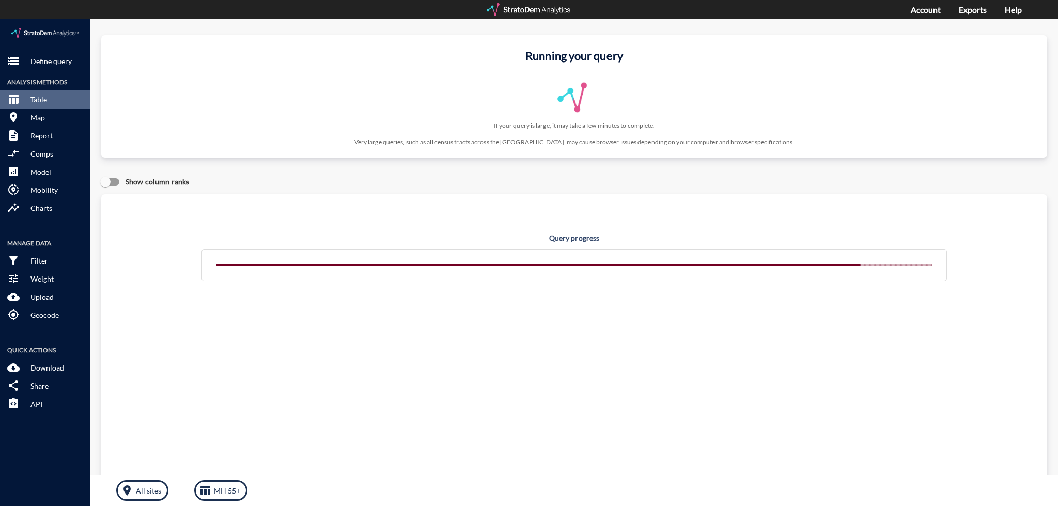
drag, startPoint x: 0, startPoint y: 404, endPoint x: 4, endPoint y: 431, distance: 27.2
click div "storage Define query Analysis Methods table_chart Table room Map description Re…"
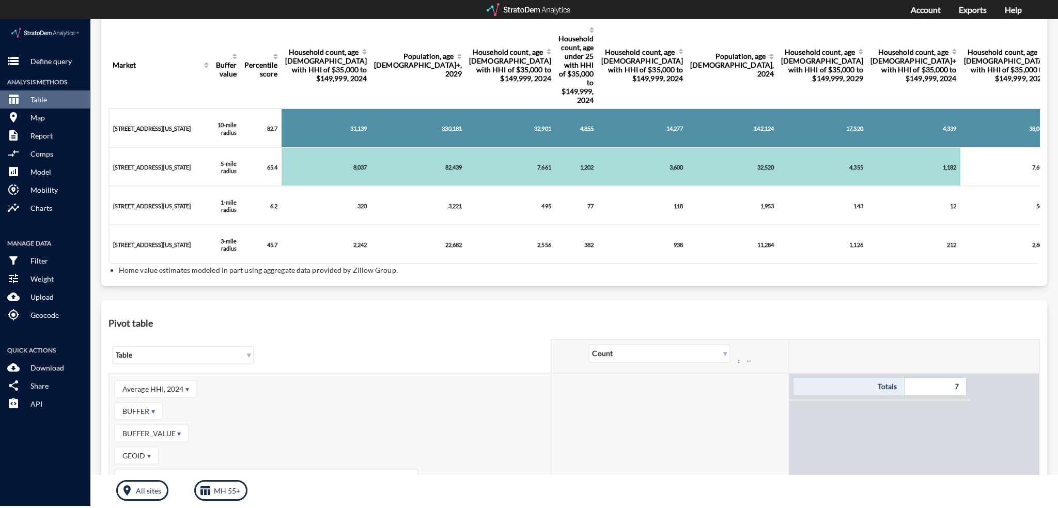
scroll to position [258, 0]
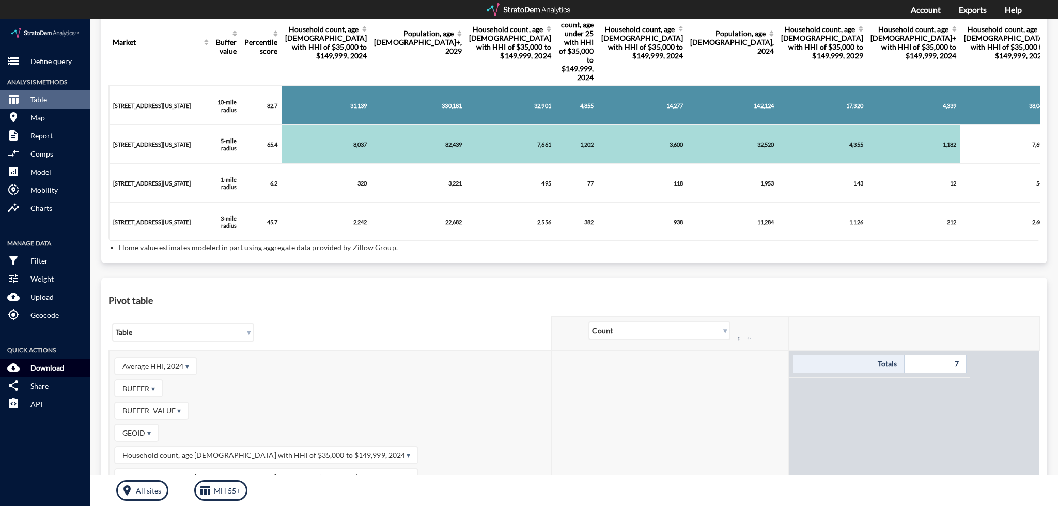
click p "Download"
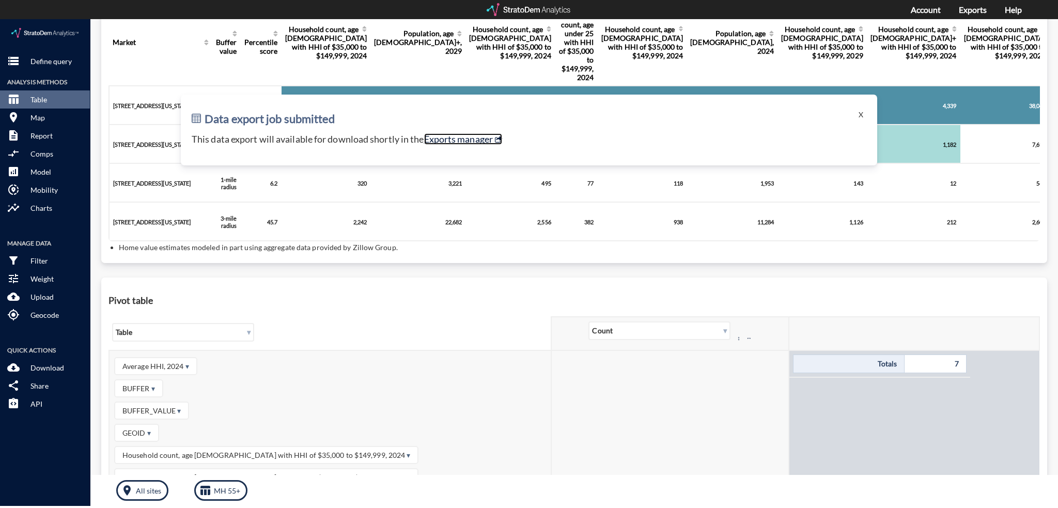
click link "Exports manager"
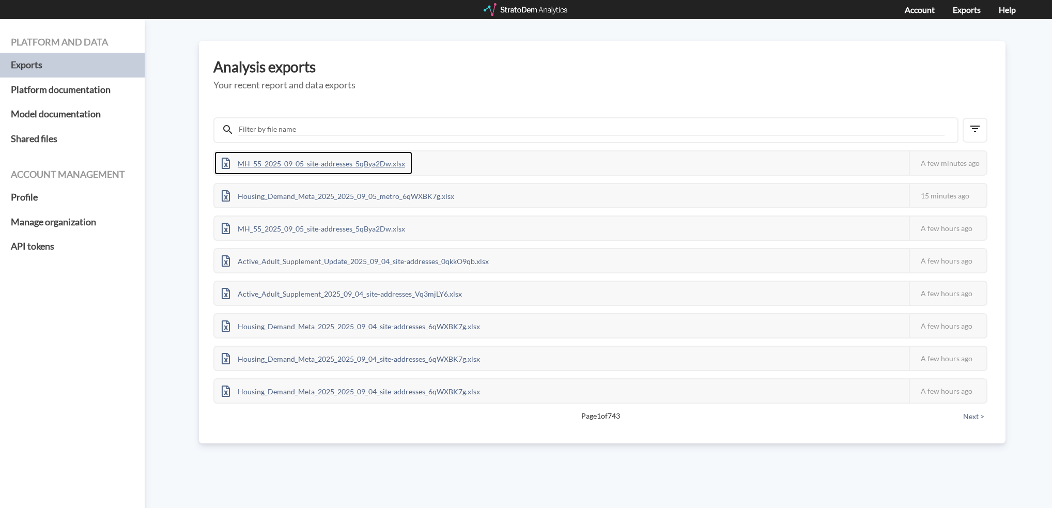
click at [351, 168] on div "MH_55_2025_09_05_site-addresses_5qBya2Dw.xlsx" at bounding box center [313, 162] width 198 height 23
